Goal: Task Accomplishment & Management: Manage account settings

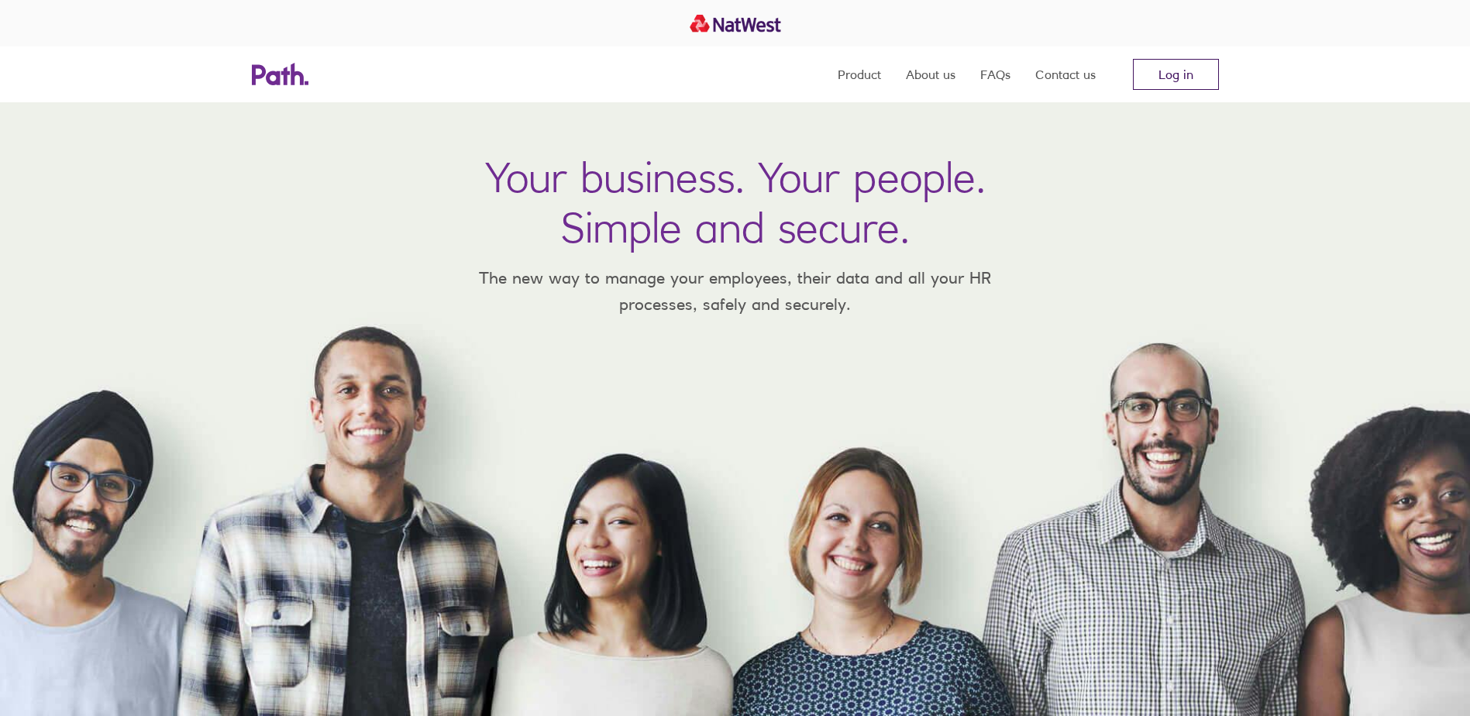
click at [1156, 74] on link "Log in" at bounding box center [1176, 74] width 86 height 31
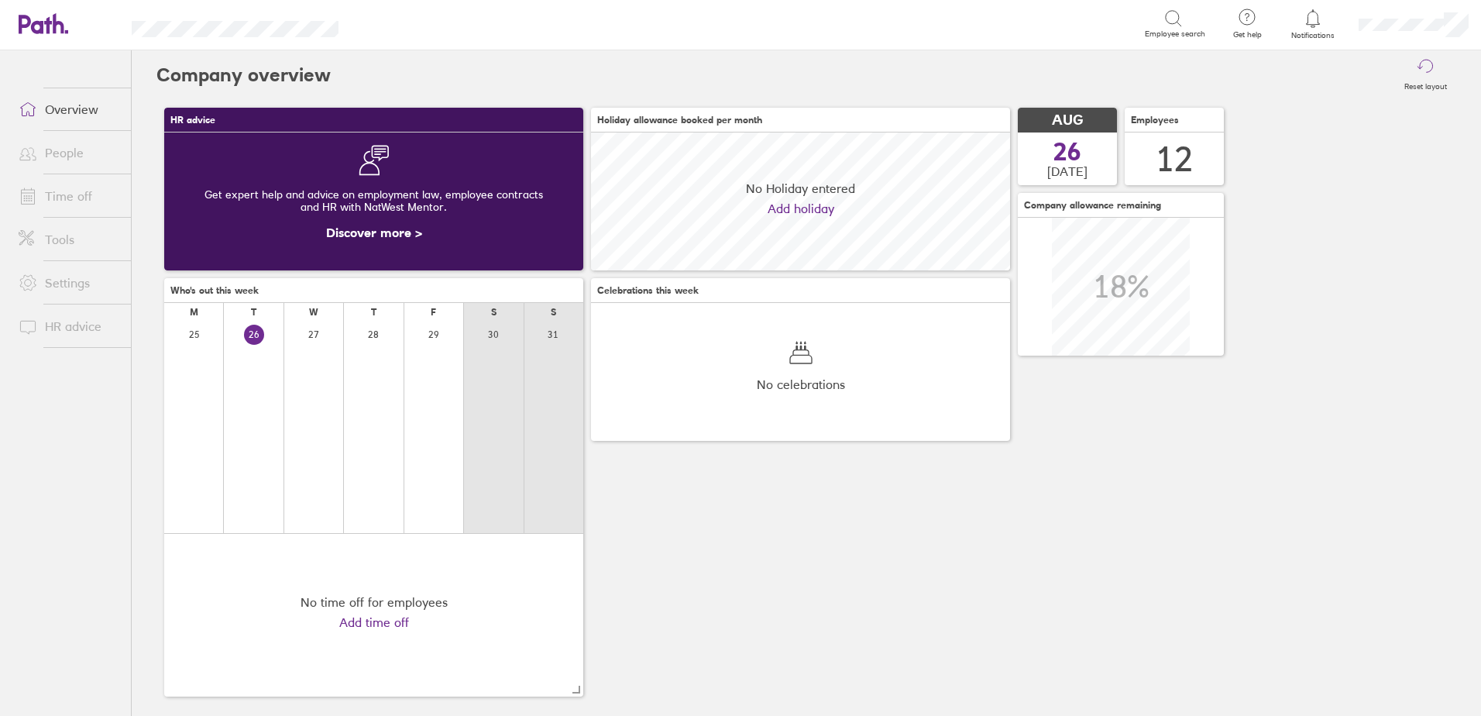
scroll to position [138, 419]
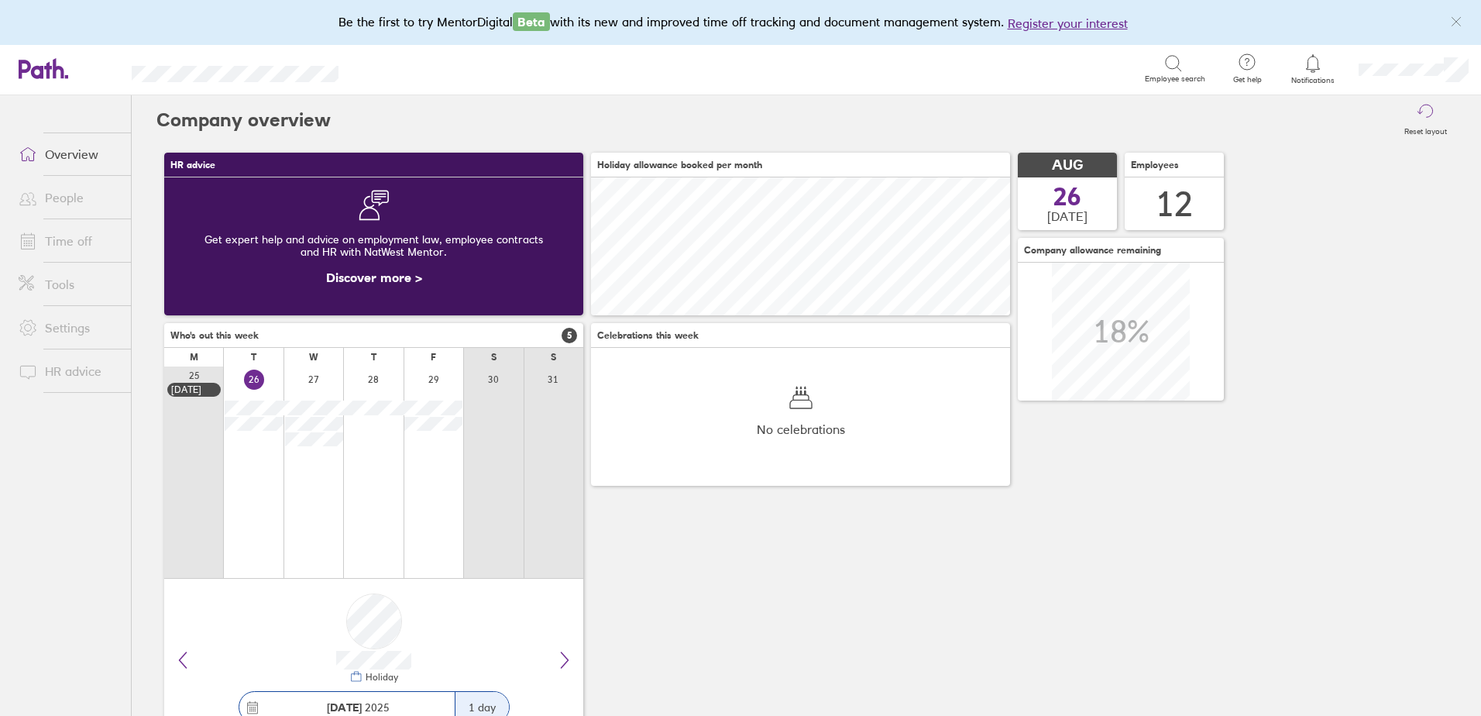
click at [69, 236] on link "Time off" at bounding box center [68, 240] width 125 height 31
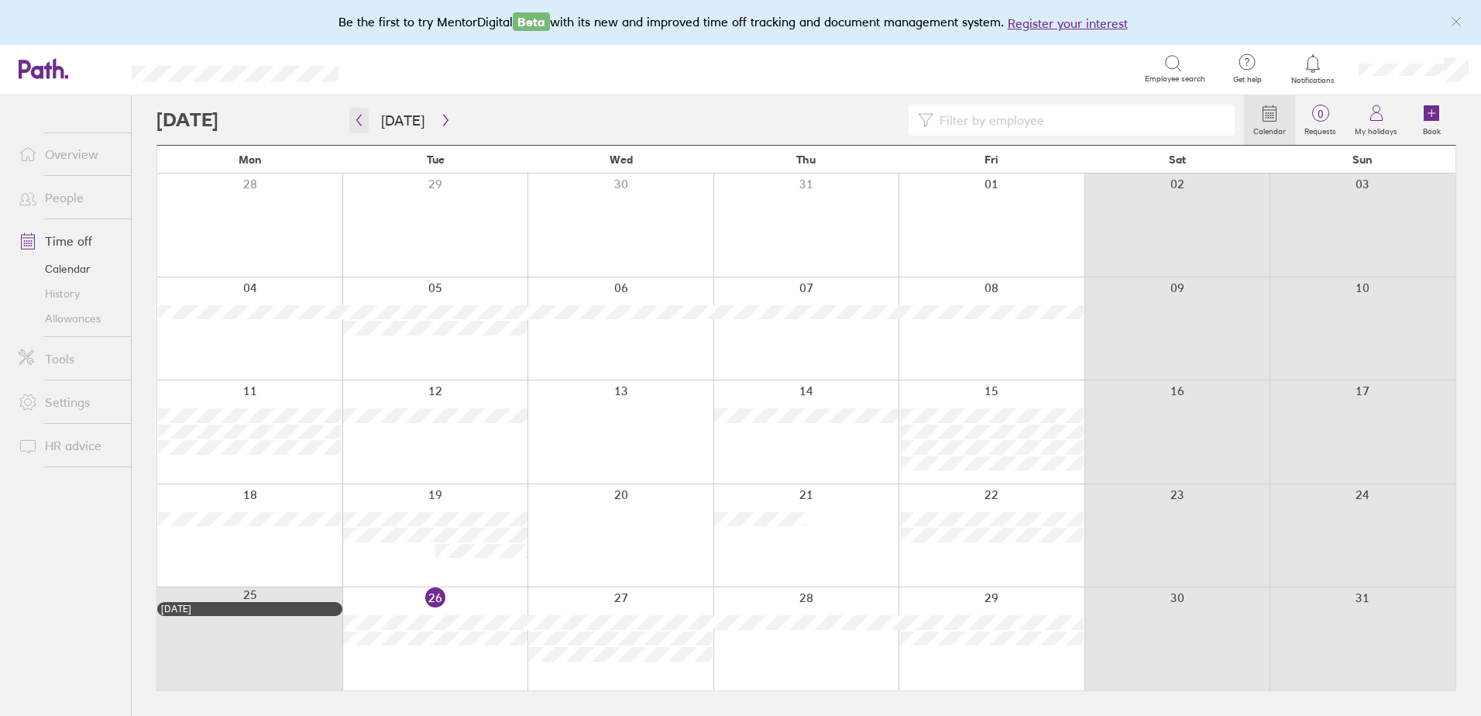
click at [359, 120] on icon "button" at bounding box center [359, 120] width 12 height 12
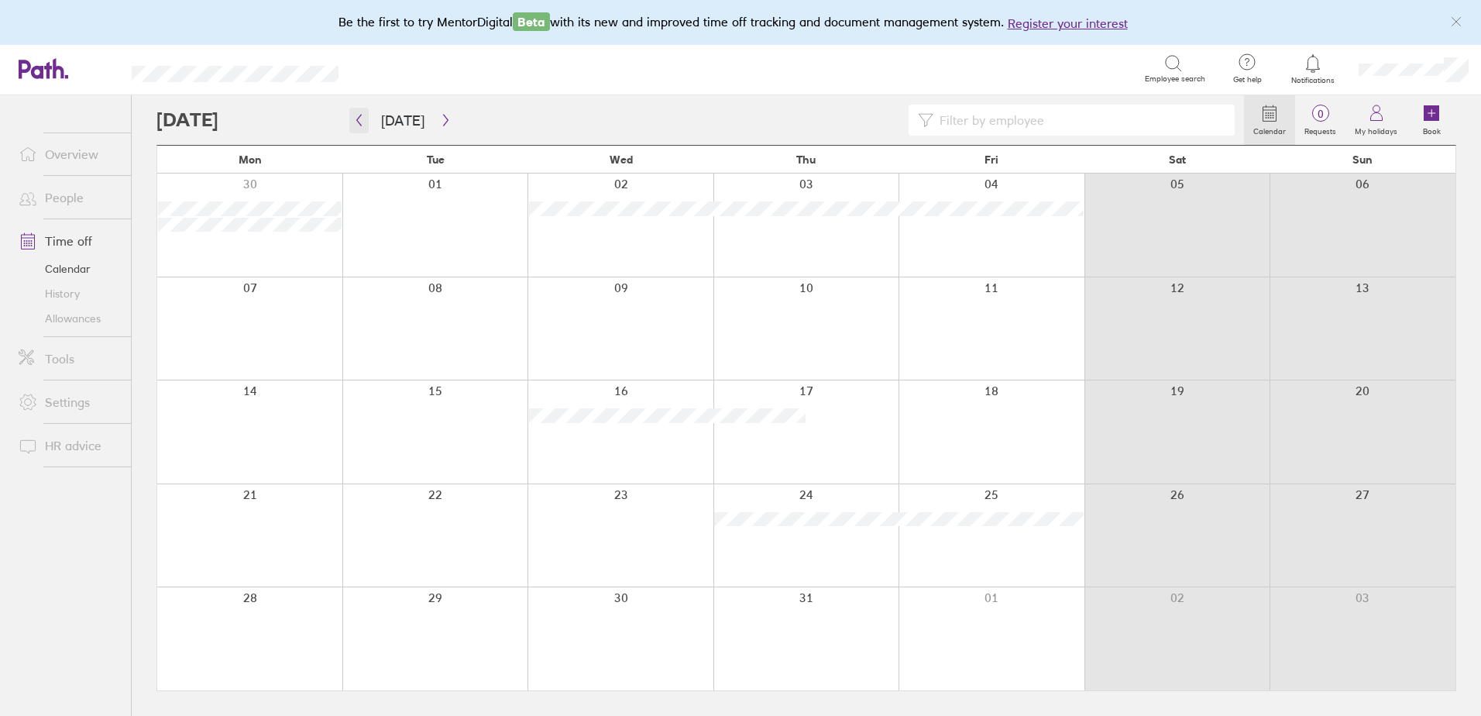
click at [359, 120] on icon "button" at bounding box center [359, 120] width 12 height 12
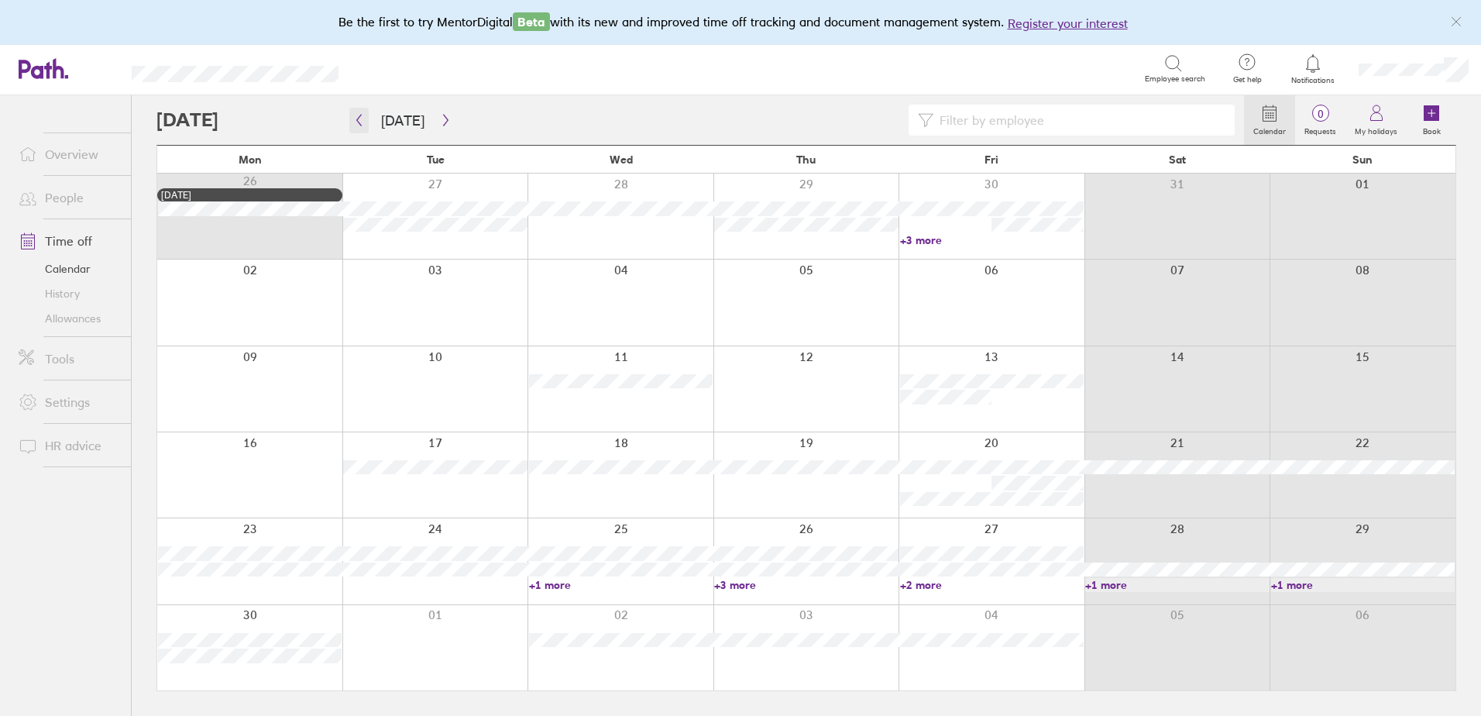
click at [359, 120] on icon "button" at bounding box center [359, 120] width 12 height 12
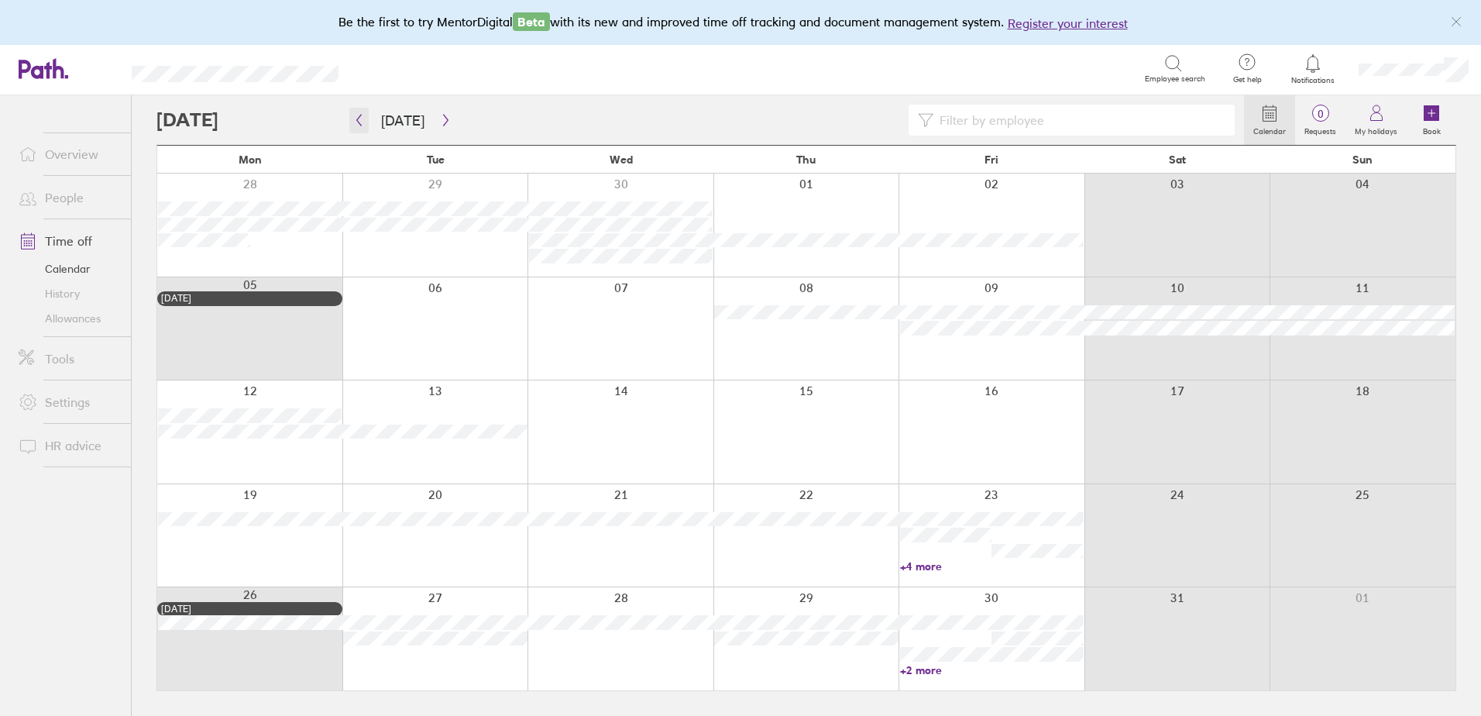
click at [359, 120] on icon "button" at bounding box center [359, 120] width 12 height 12
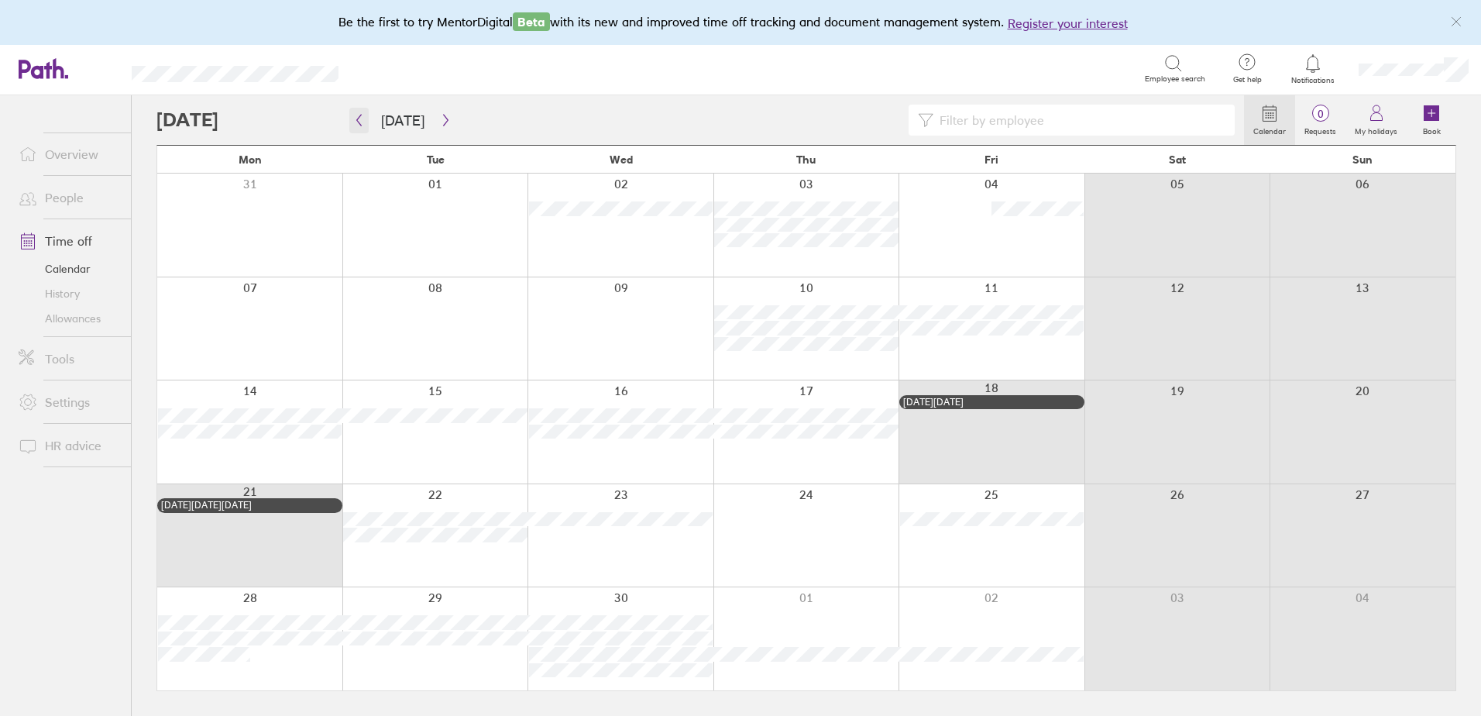
click at [354, 119] on icon "button" at bounding box center [359, 120] width 12 height 12
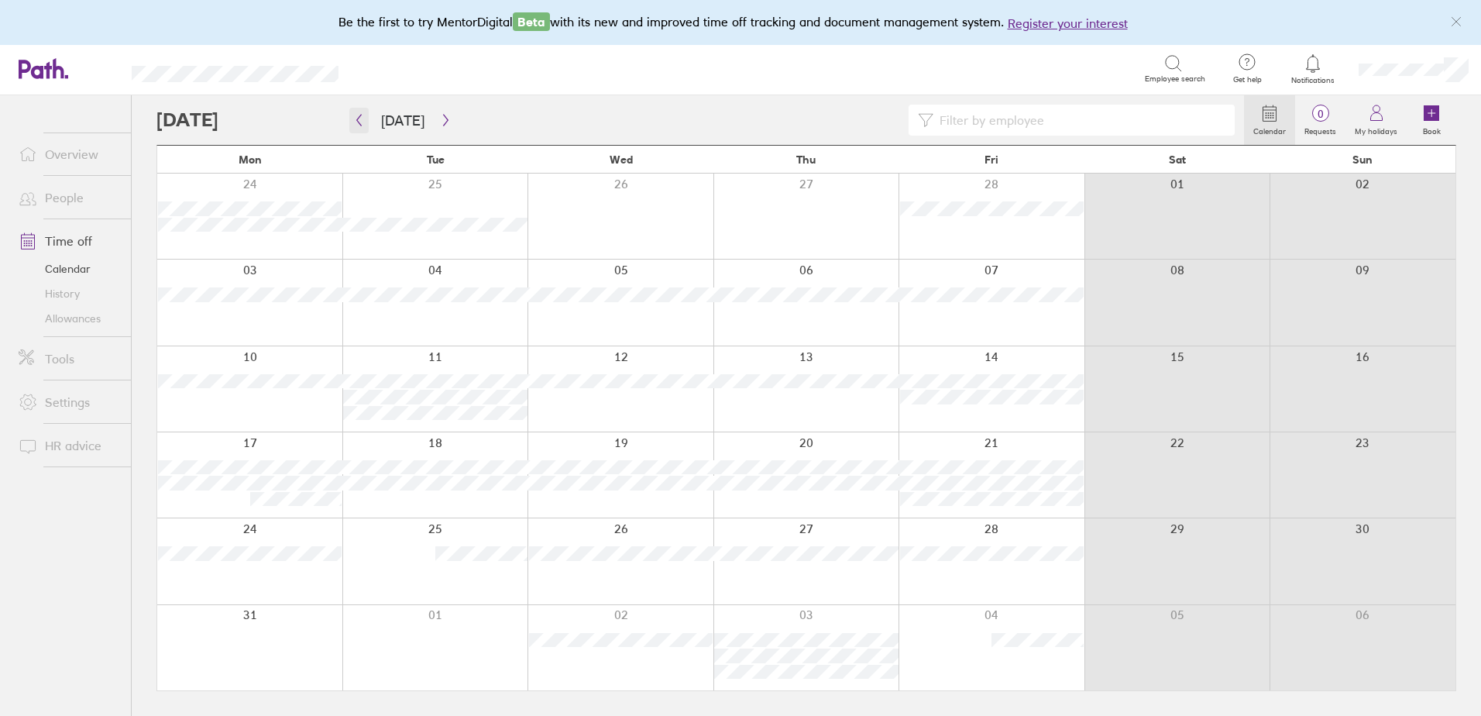
click at [354, 119] on icon "button" at bounding box center [359, 120] width 12 height 12
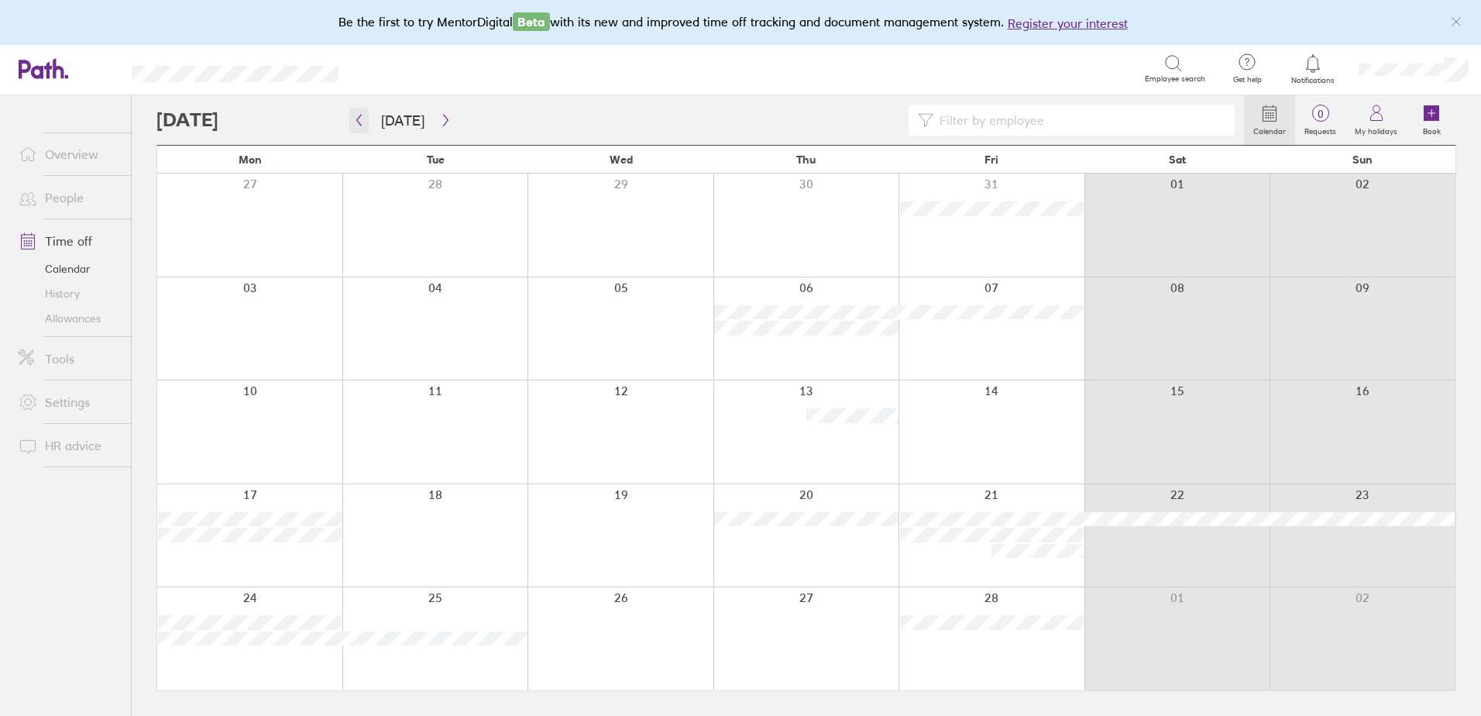
click at [354, 119] on icon "button" at bounding box center [359, 120] width 12 height 12
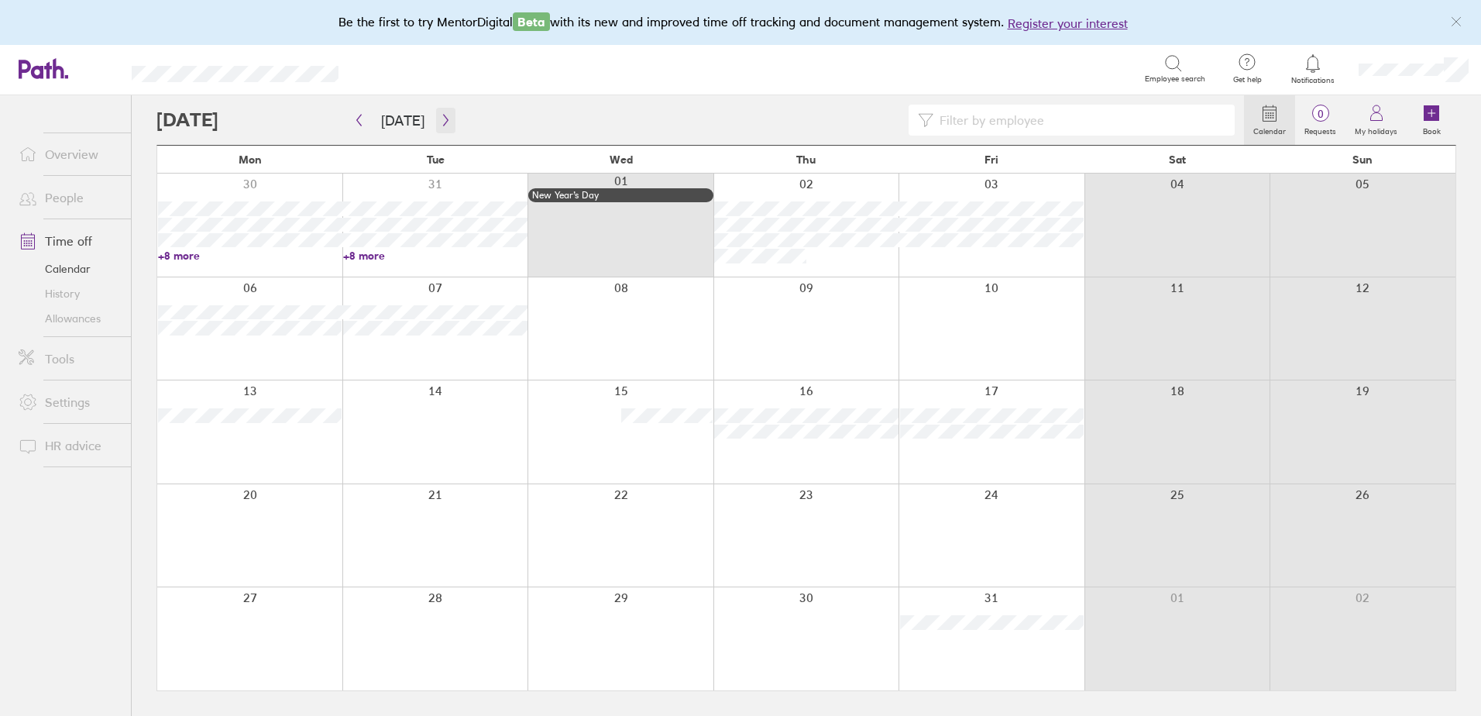
click at [448, 126] on button "button" at bounding box center [445, 121] width 19 height 26
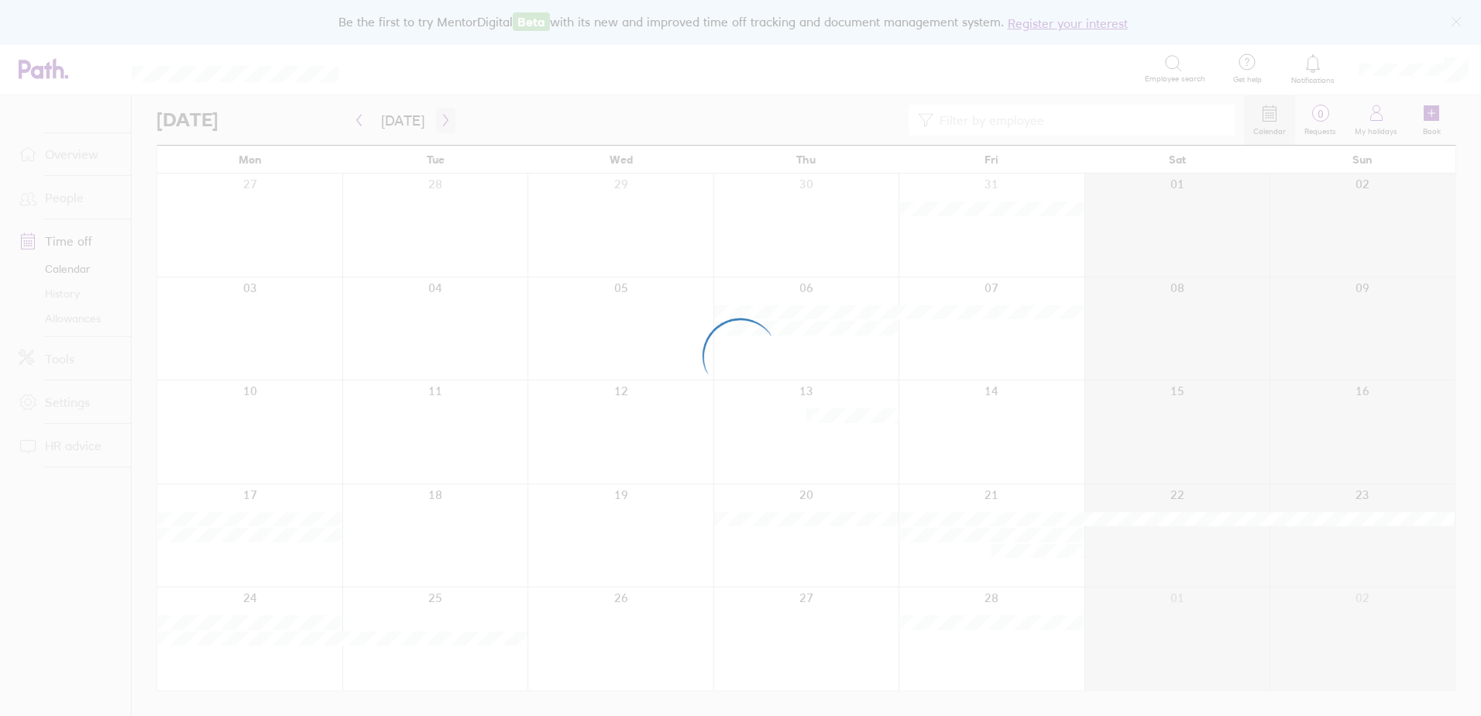
click at [448, 126] on div at bounding box center [740, 358] width 1481 height 716
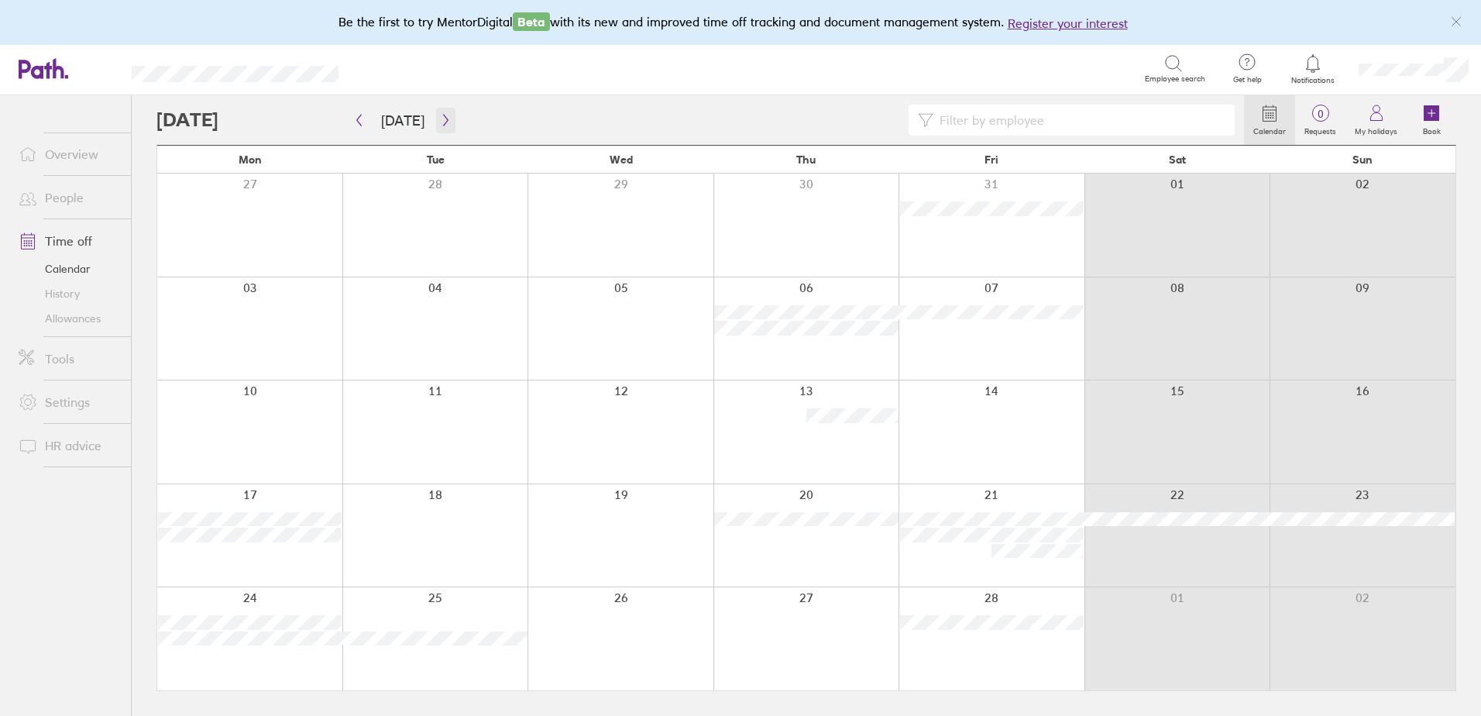
click at [443, 120] on icon "button" at bounding box center [445, 121] width 5 height 12
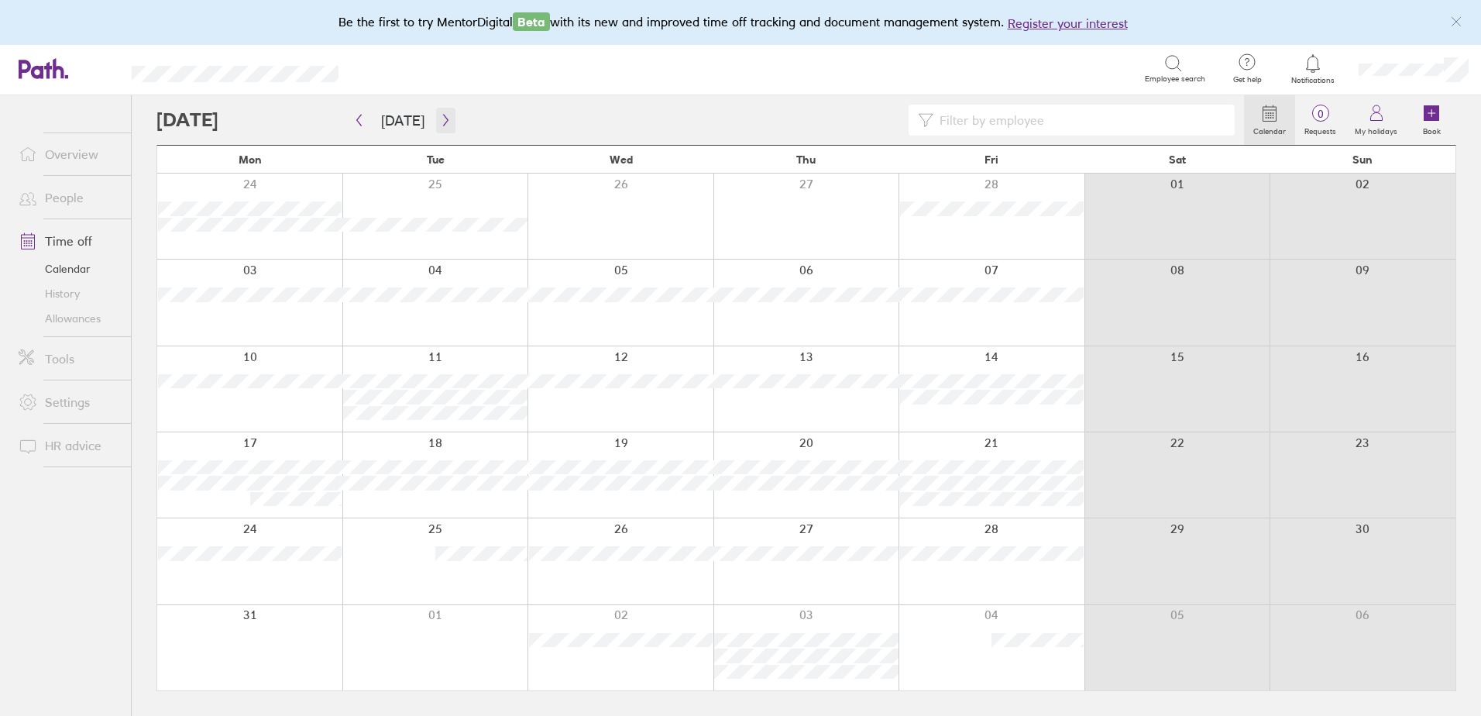
click at [443, 120] on icon "button" at bounding box center [445, 121] width 5 height 12
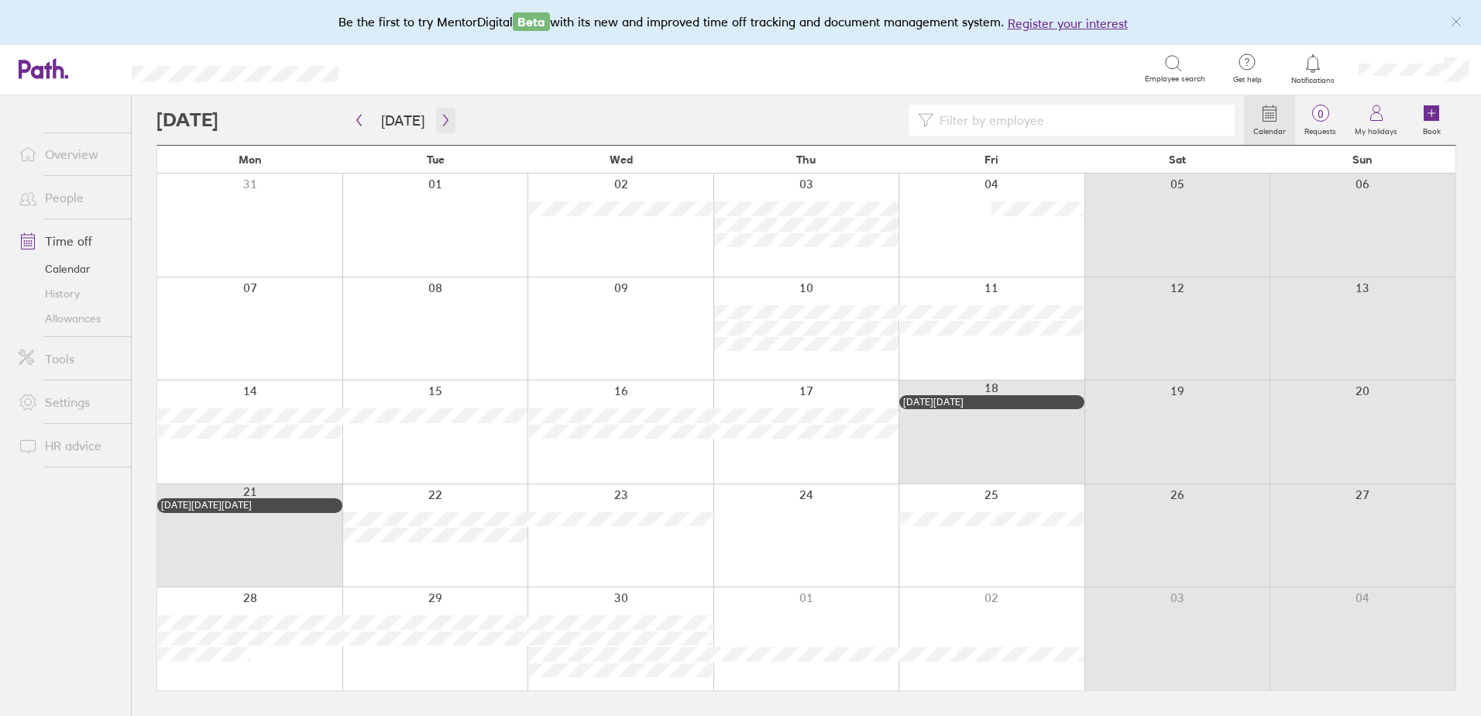
click at [443, 120] on icon "button" at bounding box center [445, 121] width 5 height 12
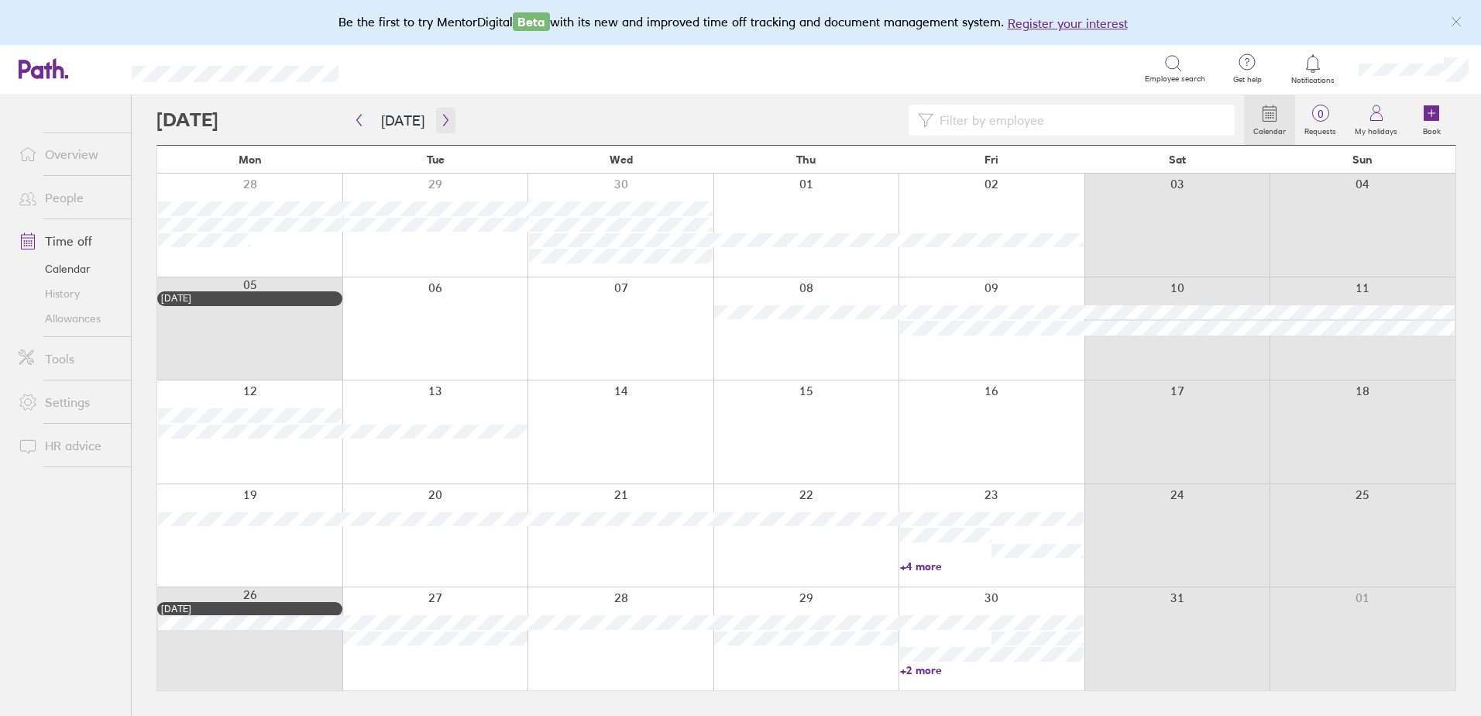
click at [443, 120] on icon "button" at bounding box center [445, 121] width 5 height 12
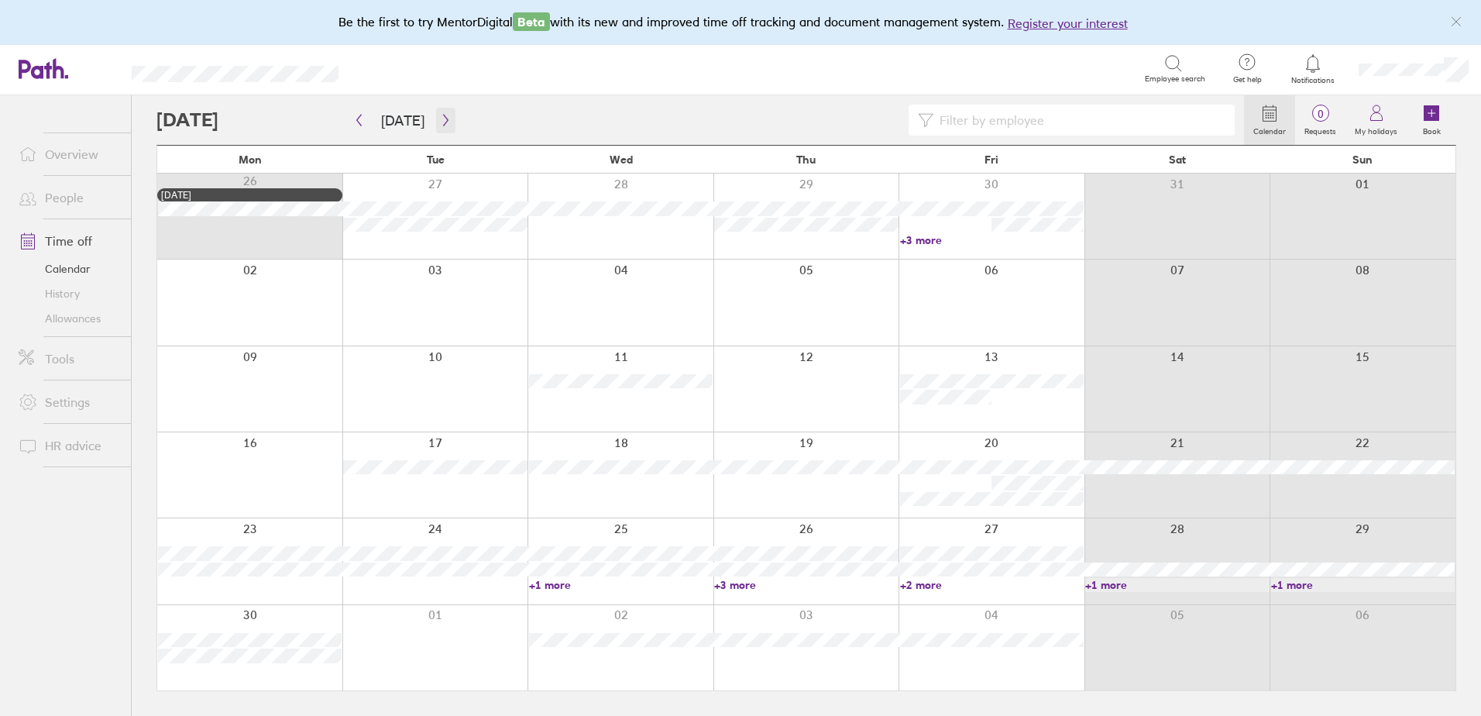
click at [443, 120] on icon "button" at bounding box center [445, 121] width 5 height 12
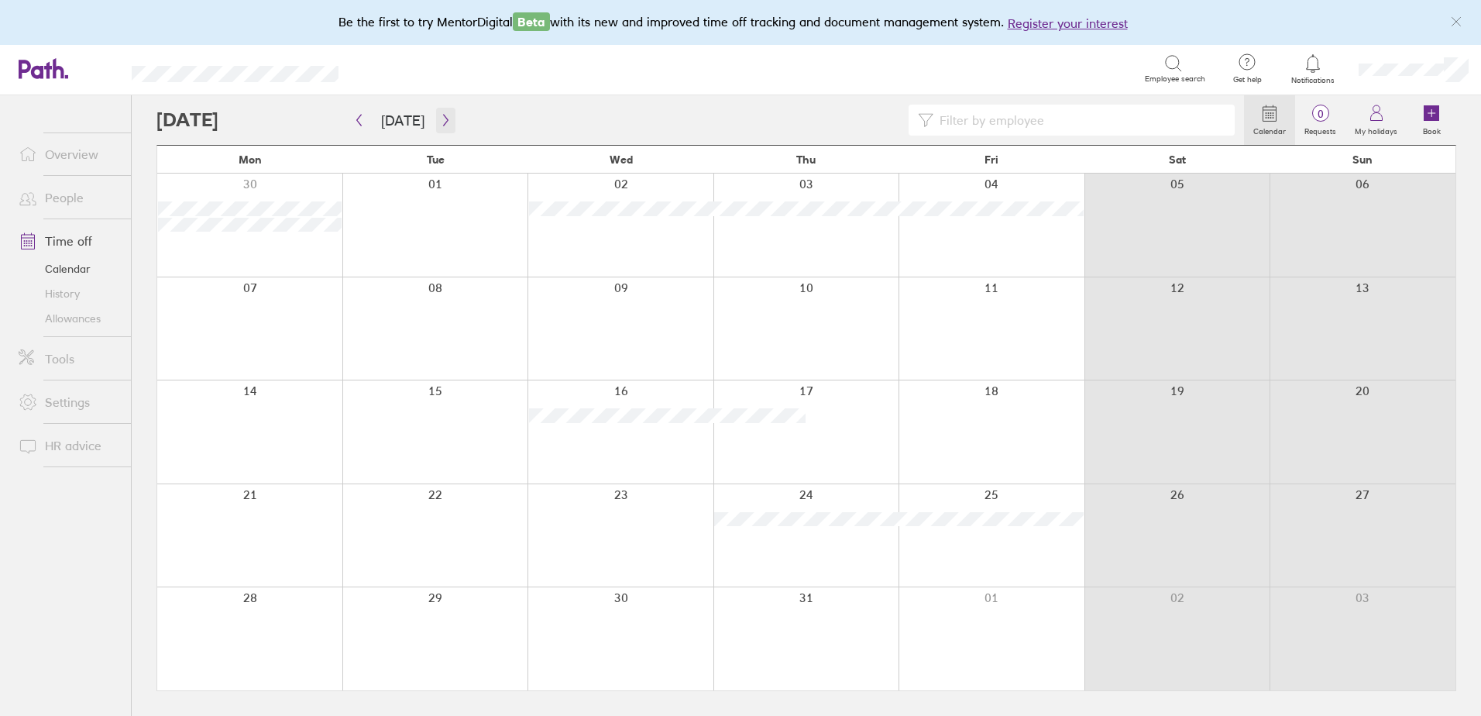
click at [443, 120] on icon "button" at bounding box center [445, 121] width 5 height 12
